Goal: Communication & Community: Answer question/provide support

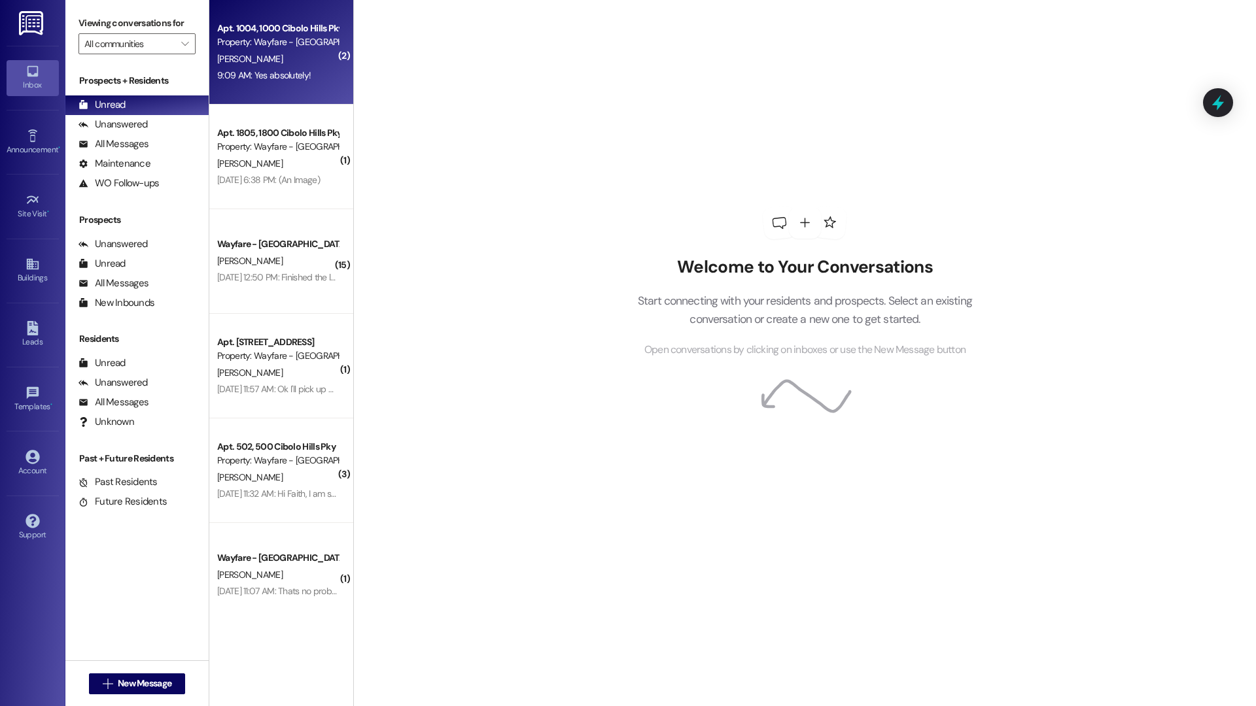
click at [303, 68] on div "9:09 AM: Yes absolutely! 9:09 AM: Yes absolutely!" at bounding box center [278, 75] width 124 height 16
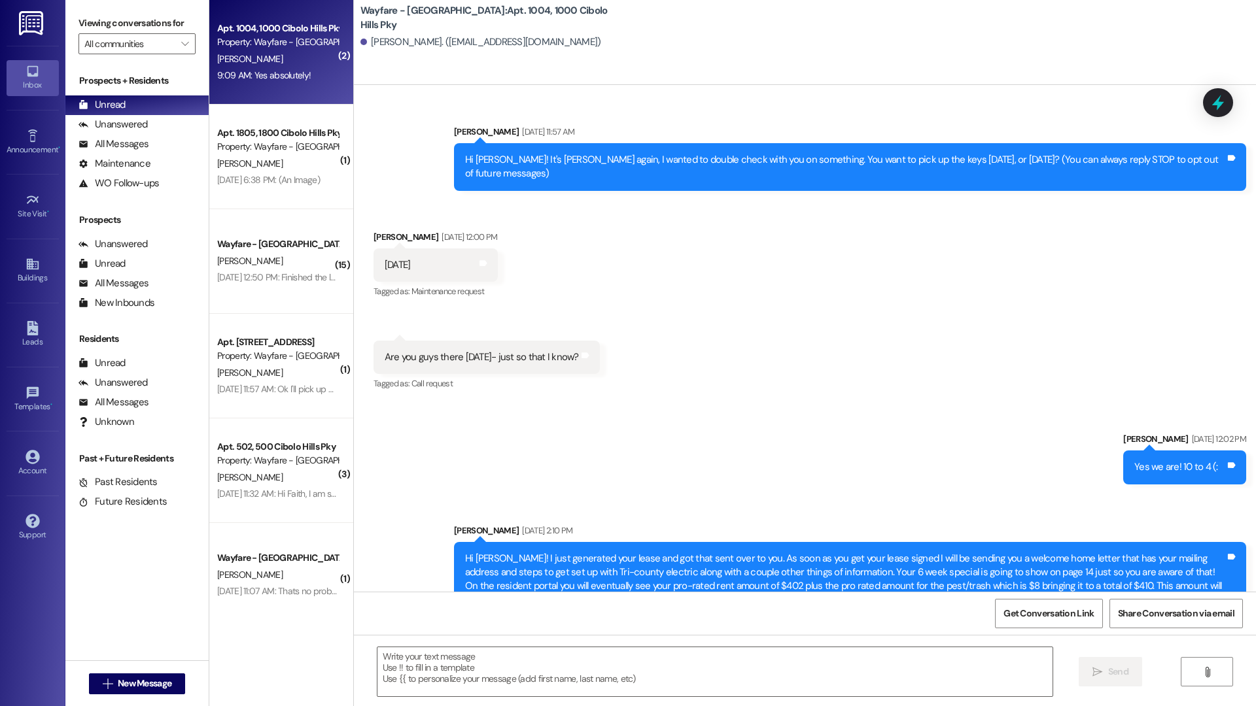
scroll to position [37971, 0]
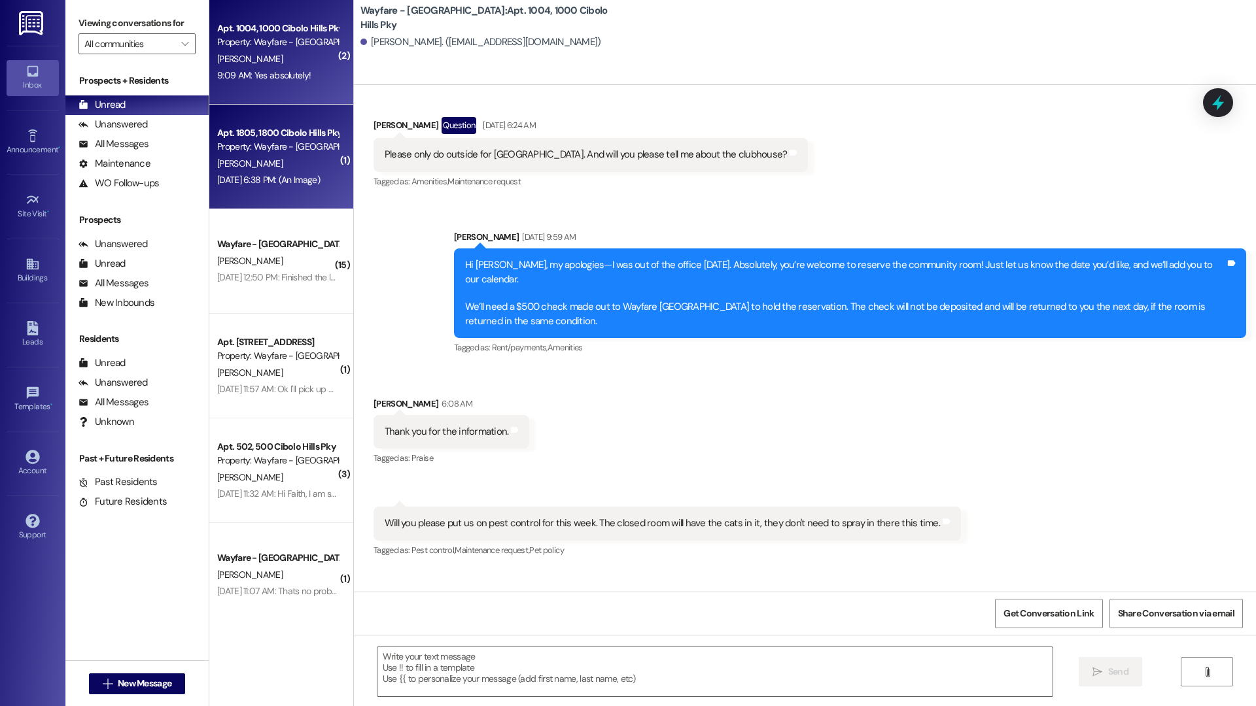
click at [282, 160] on div "[PERSON_NAME]" at bounding box center [278, 164] width 124 height 16
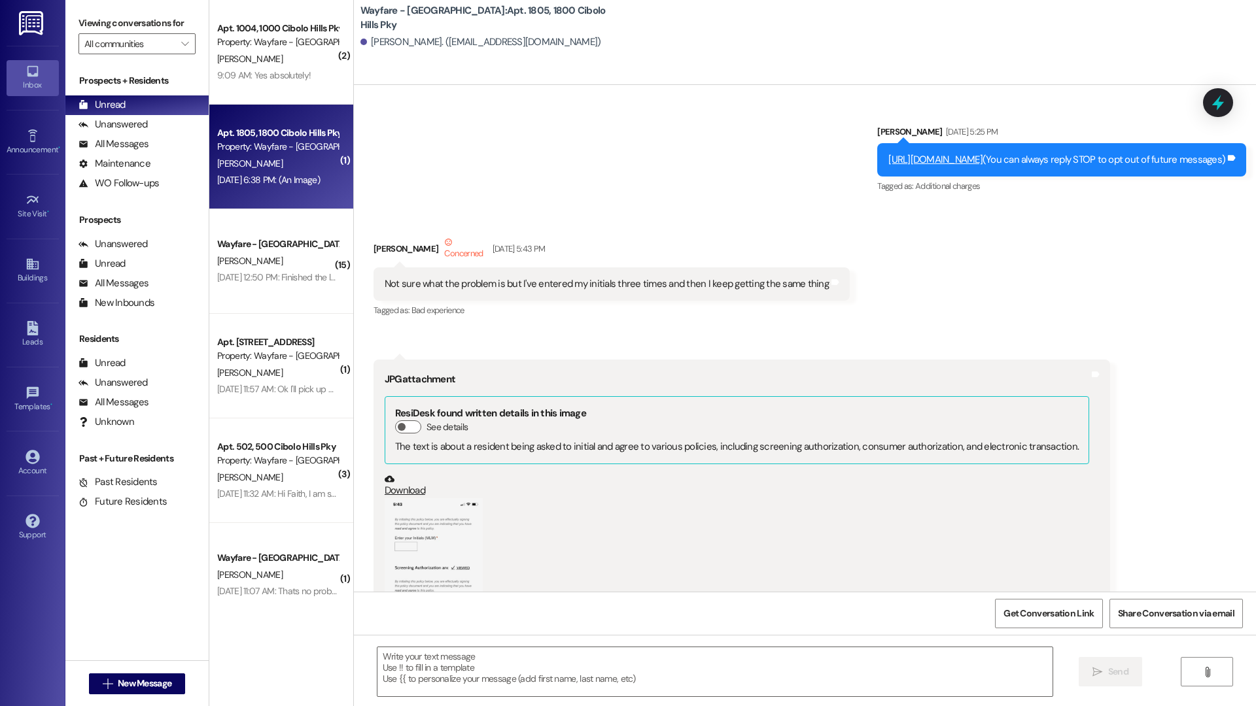
scroll to position [31259, 0]
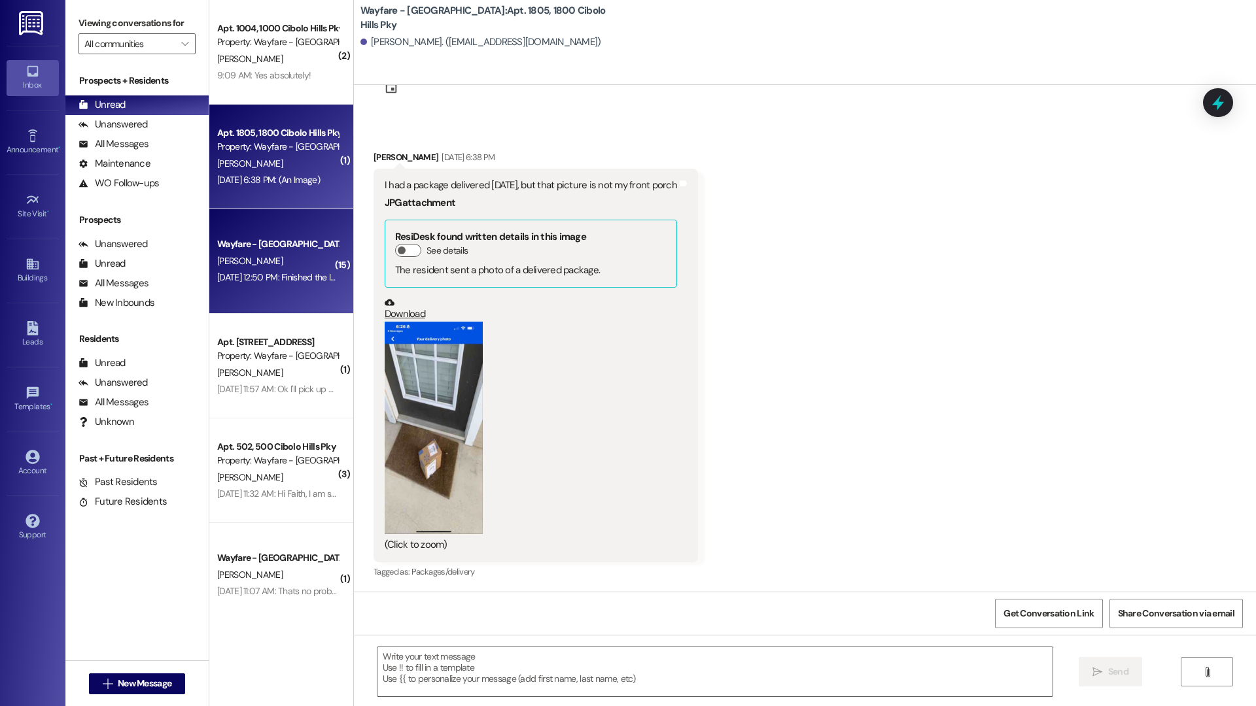
click at [254, 258] on div "[PERSON_NAME]" at bounding box center [278, 261] width 124 height 16
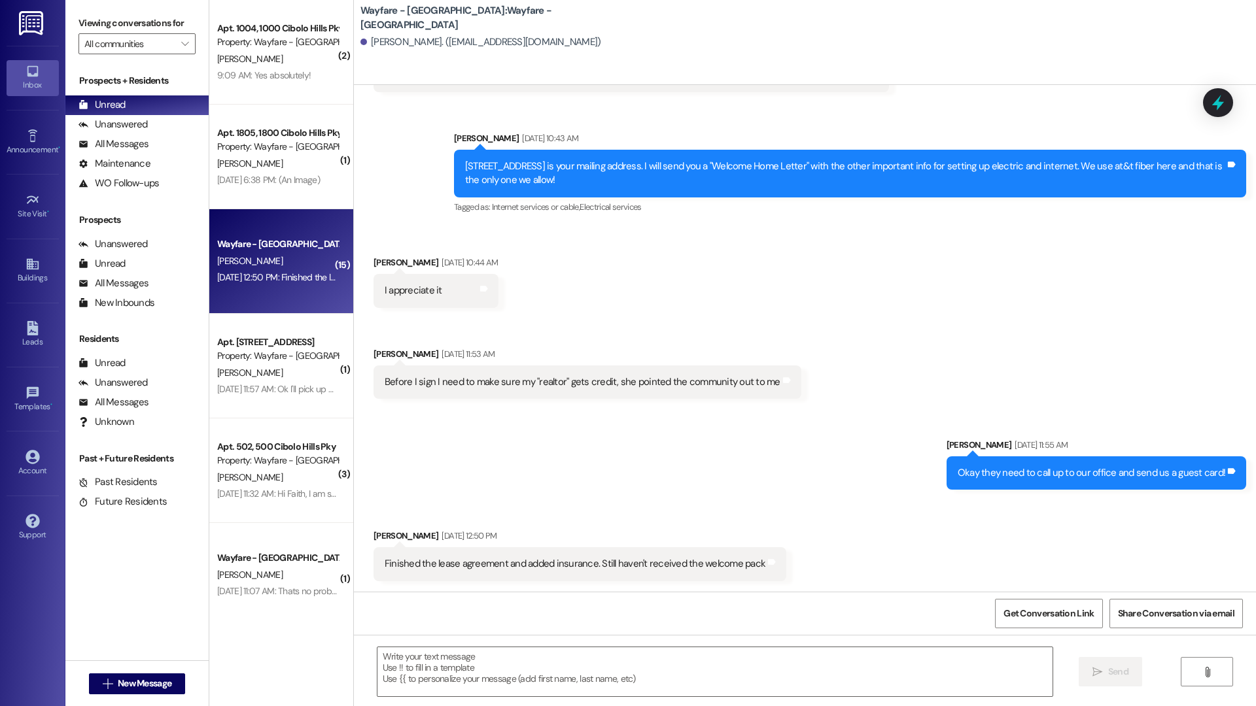
scroll to position [2864, 0]
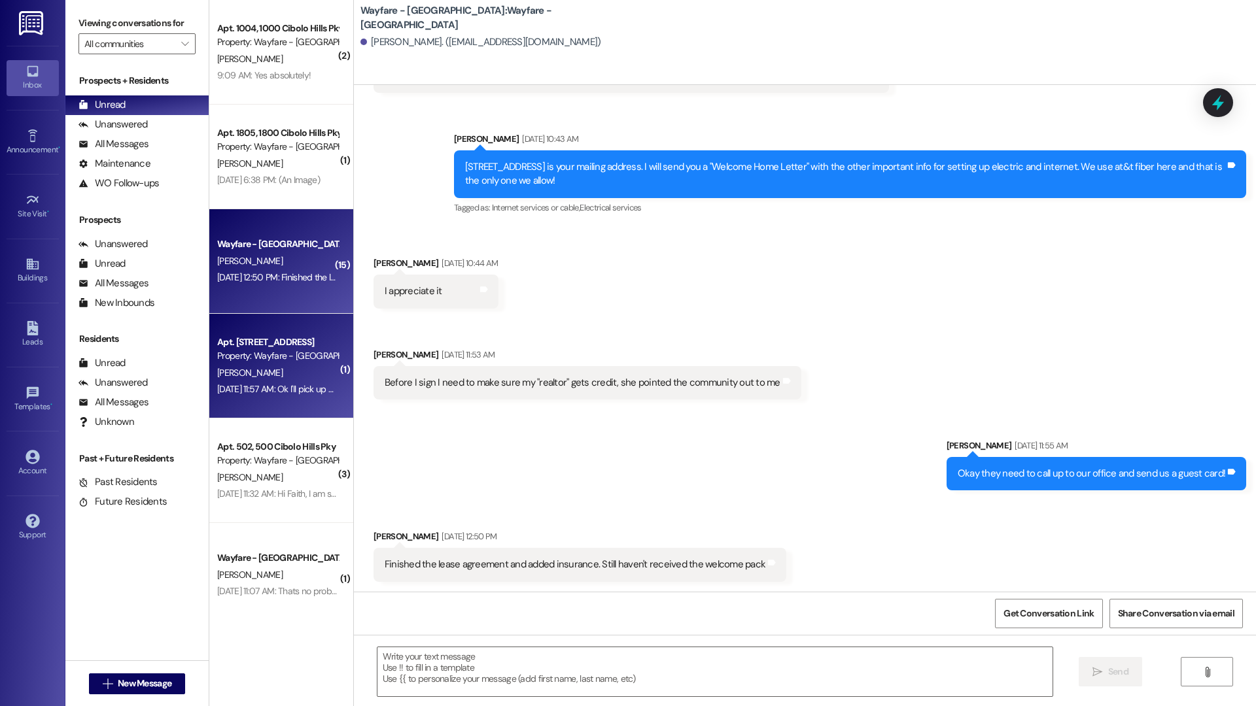
click at [249, 360] on div "Property: Wayfare - [GEOGRAPHIC_DATA]" at bounding box center [277, 356] width 121 height 14
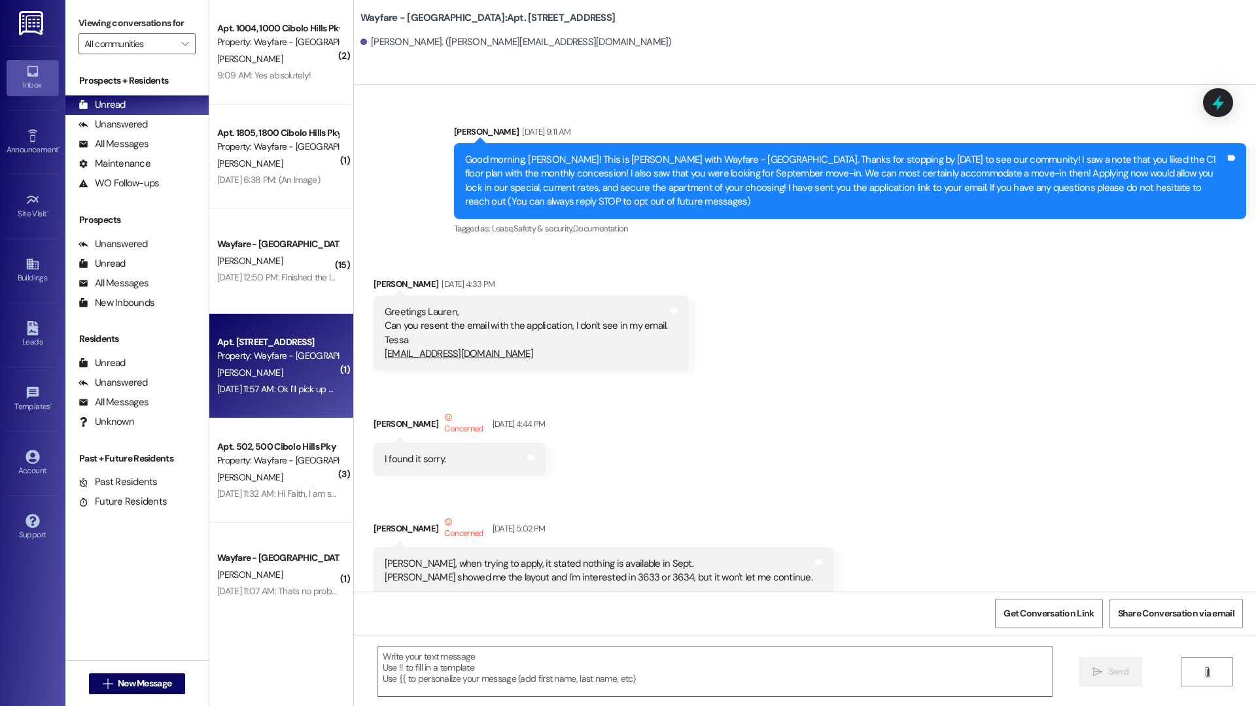
scroll to position [33663, 0]
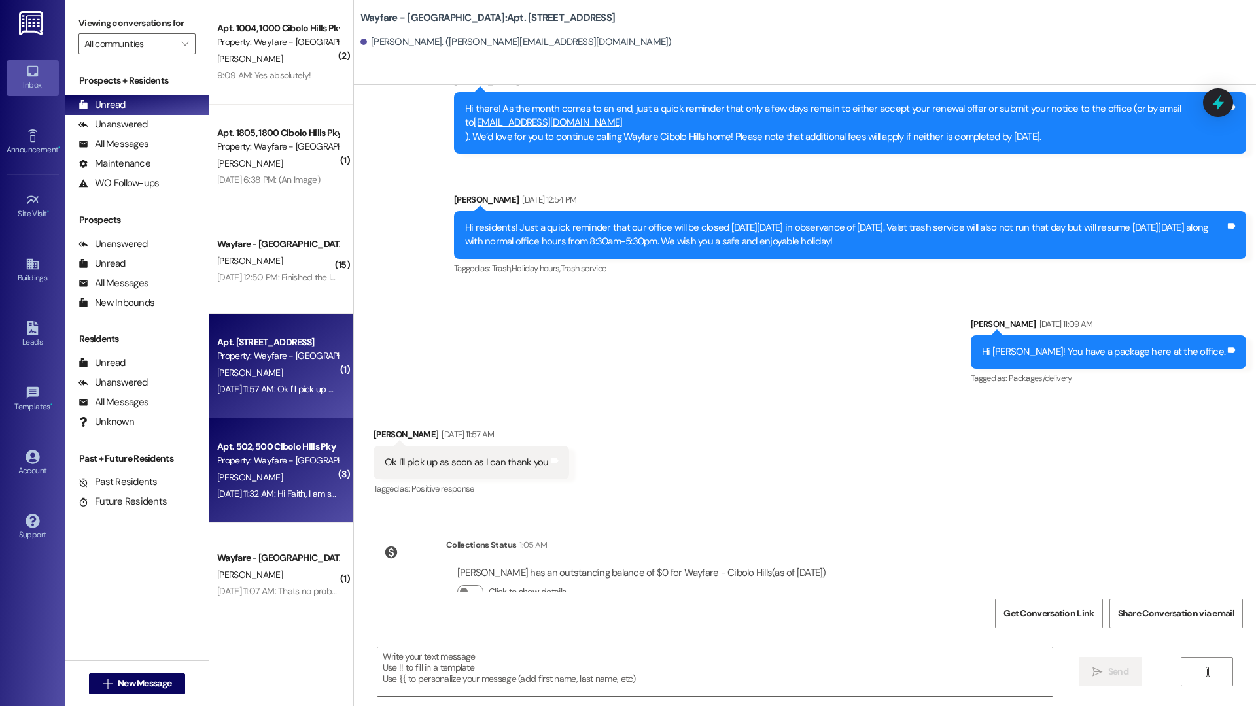
click at [234, 449] on div "Apt. 502, 500 Cibolo Hills Pky" at bounding box center [277, 447] width 121 height 14
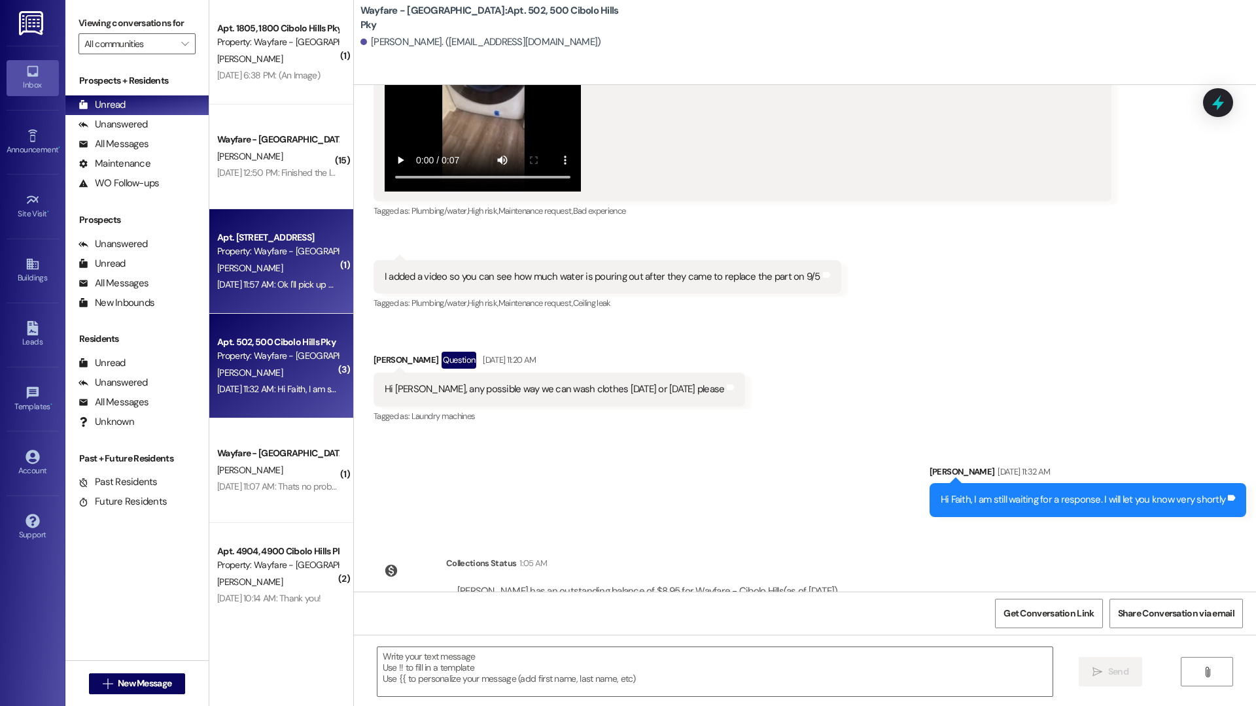
scroll to position [119, 0]
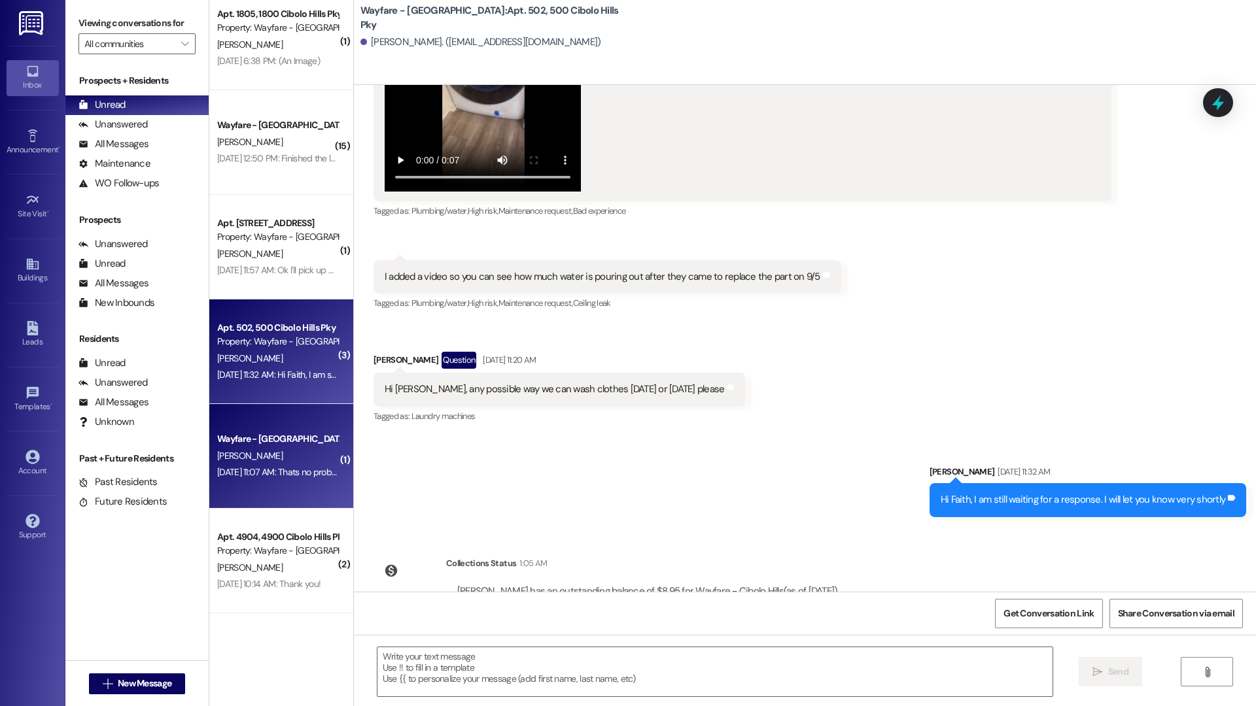
click at [257, 445] on div "Wayfare - [GEOGRAPHIC_DATA]" at bounding box center [277, 439] width 121 height 14
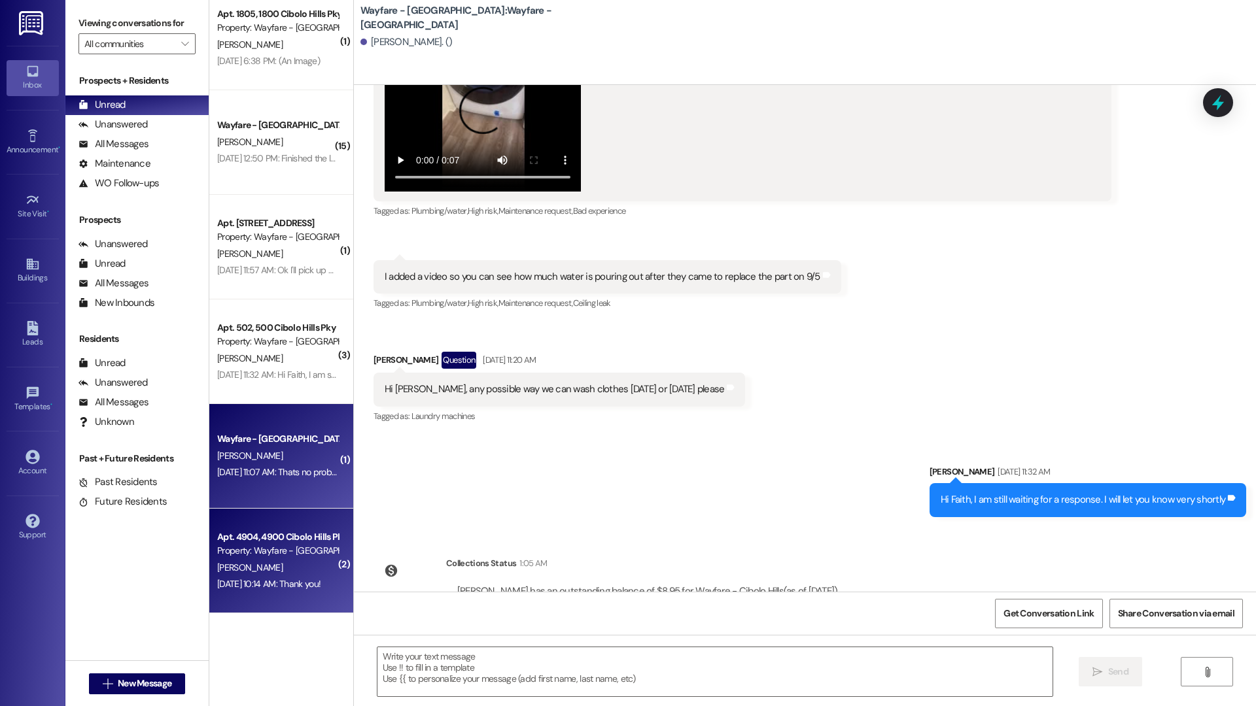
scroll to position [0, 0]
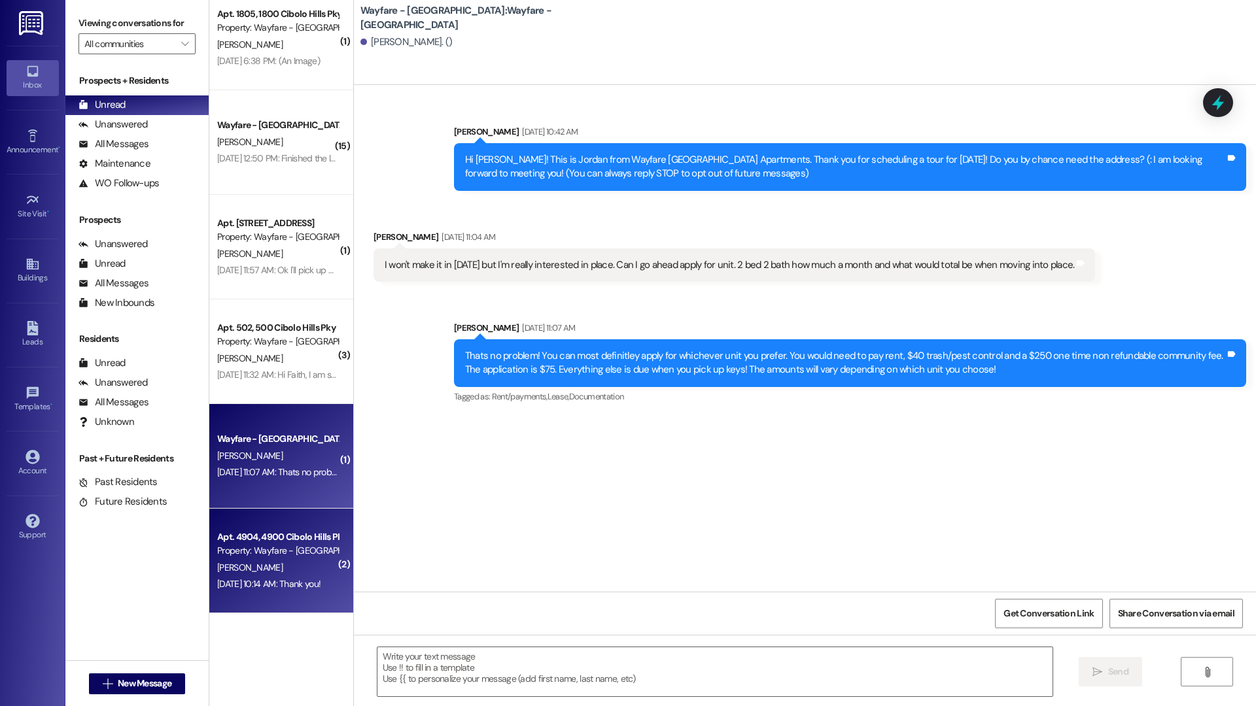
click at [236, 546] on div "Property: Wayfare - [GEOGRAPHIC_DATA]" at bounding box center [277, 551] width 121 height 14
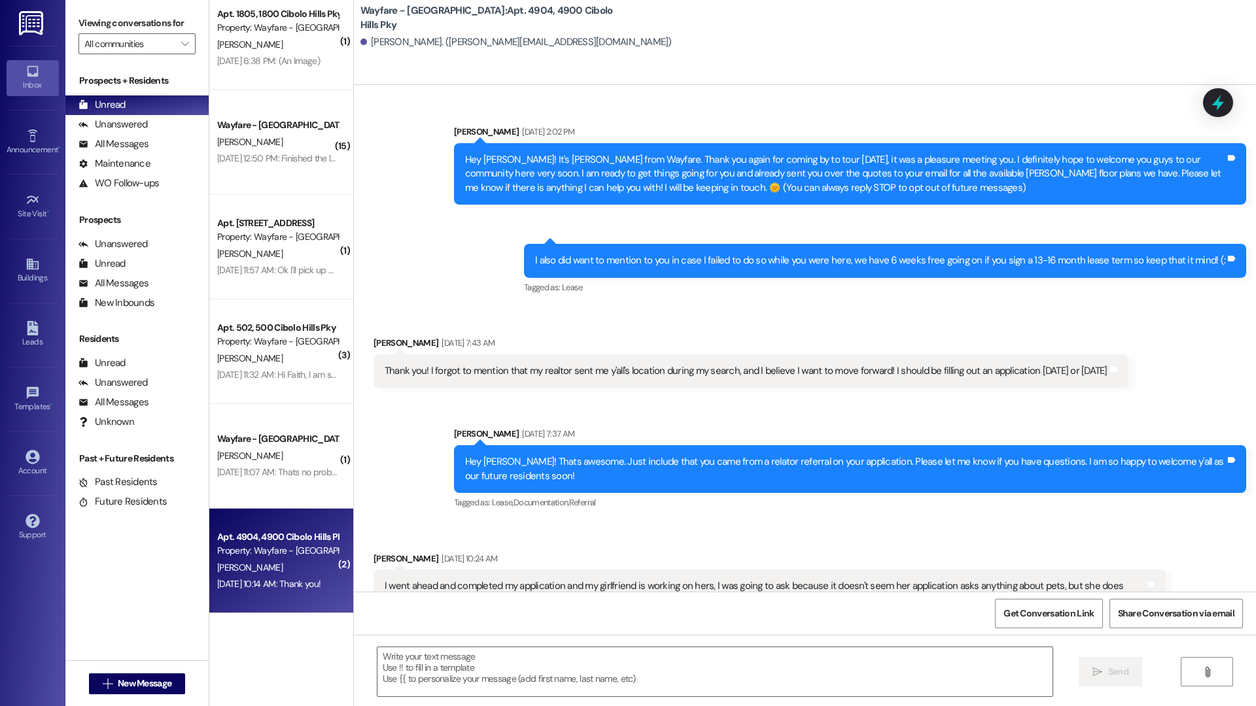
scroll to position [3155, 0]
